Goal: Find specific page/section: Find specific page/section

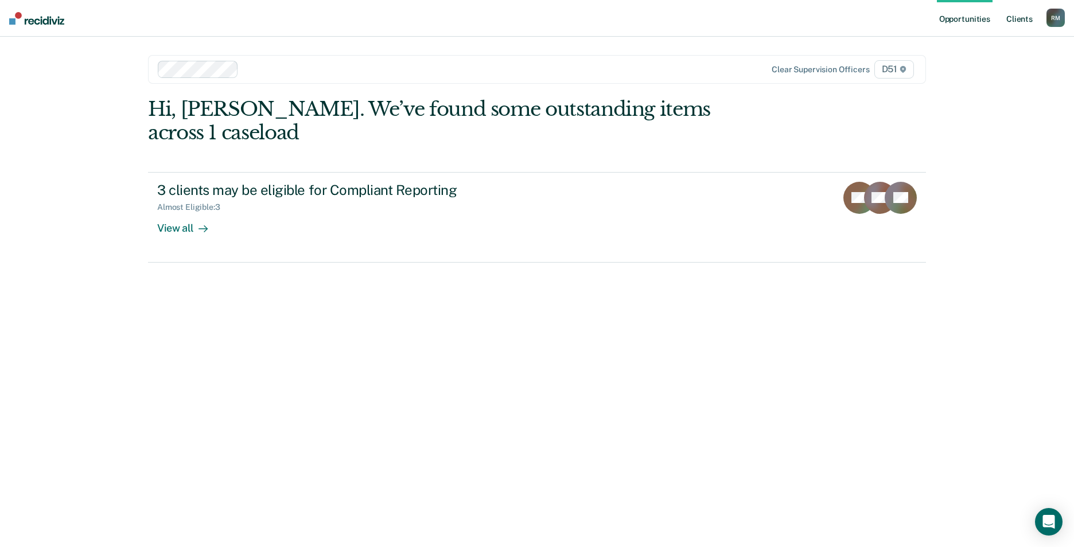
click at [1017, 15] on link "Client s" at bounding box center [1019, 18] width 31 height 37
